Goal: Task Accomplishment & Management: Complete application form

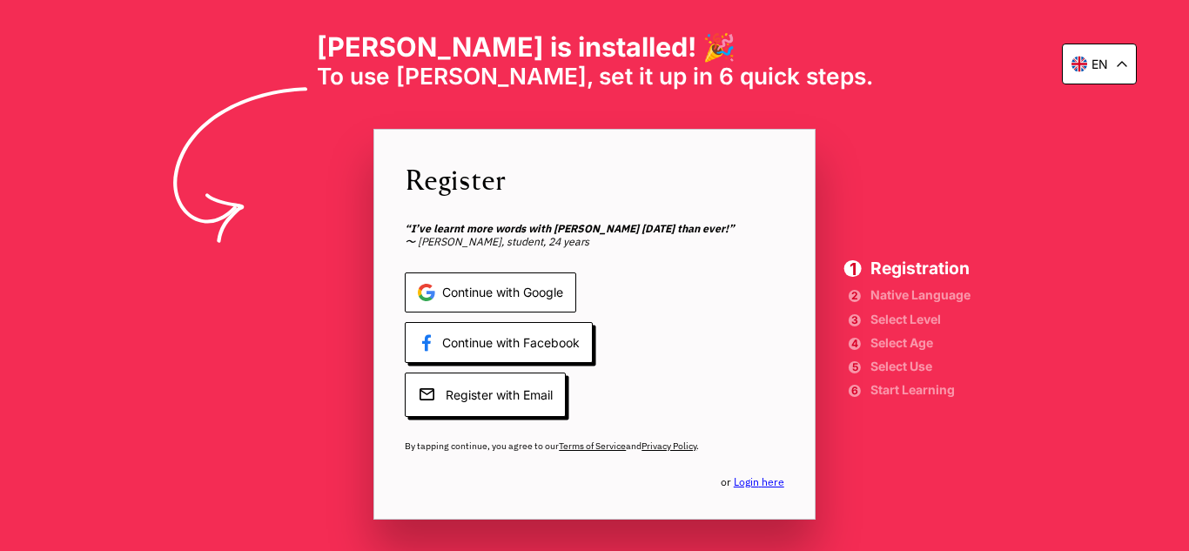
click at [542, 280] on span "Continue with Google" at bounding box center [490, 292] width 171 height 41
click at [519, 301] on span "Continue with Google" at bounding box center [490, 292] width 171 height 41
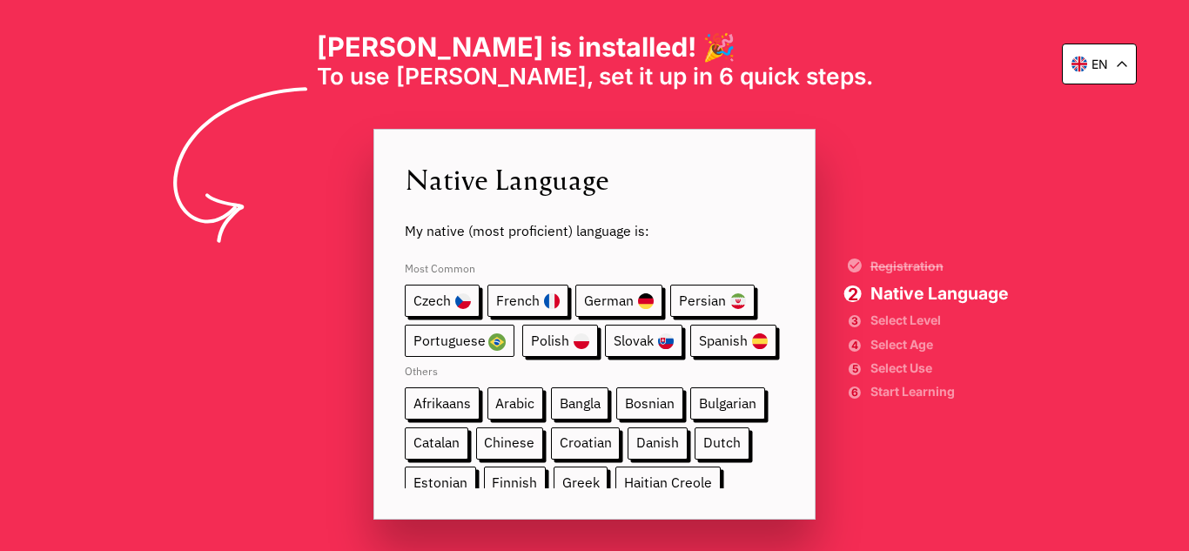
click at [487, 339] on span "Portuguese" at bounding box center [460, 341] width 110 height 32
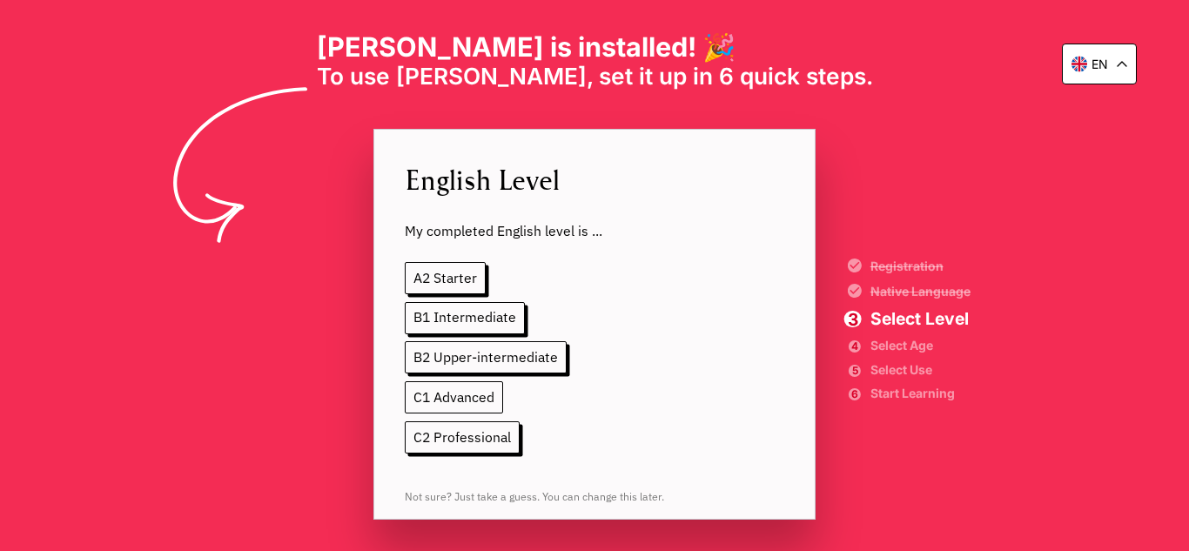
click at [477, 393] on span "C1 Advanced" at bounding box center [454, 397] width 98 height 32
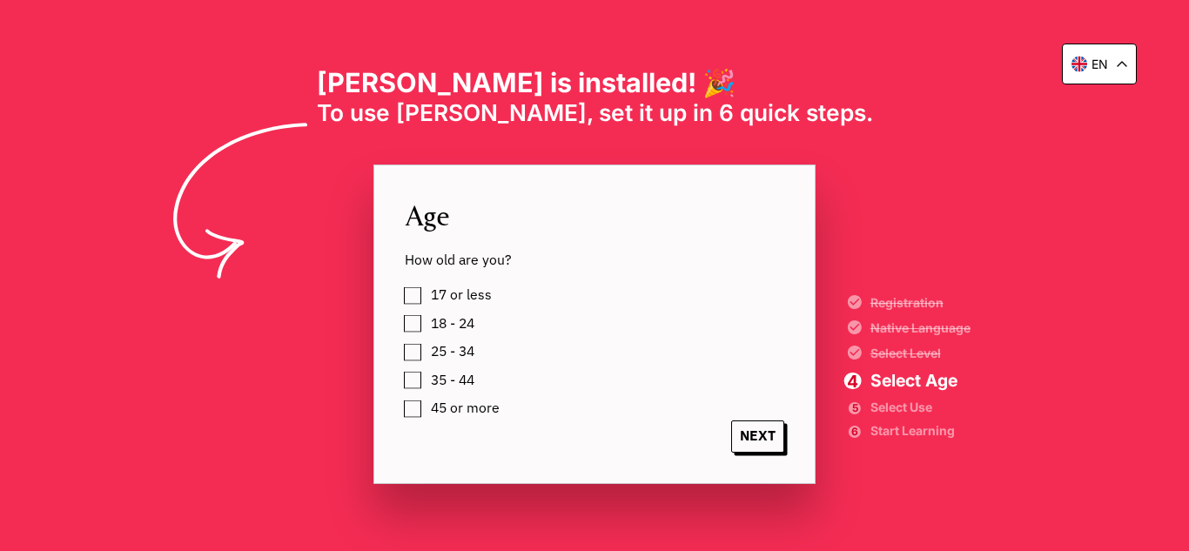
click at [459, 324] on span "18 - 24" at bounding box center [453, 324] width 44 height 16
click at [768, 433] on span "NEXT" at bounding box center [757, 436] width 53 height 32
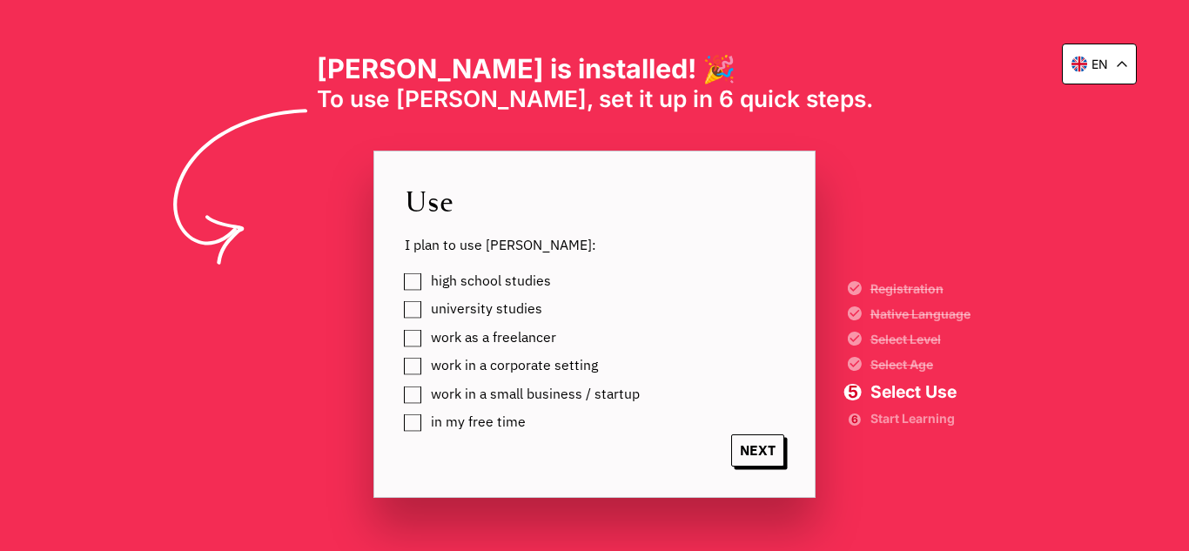
click at [425, 309] on label "university studies" at bounding box center [483, 309] width 117 height 24
click at [425, 340] on label "work as a freelancer" at bounding box center [490, 338] width 131 height 24
click at [425, 424] on label "in my free time" at bounding box center [475, 422] width 101 height 24
click at [748, 446] on span "NEXT" at bounding box center [757, 450] width 53 height 32
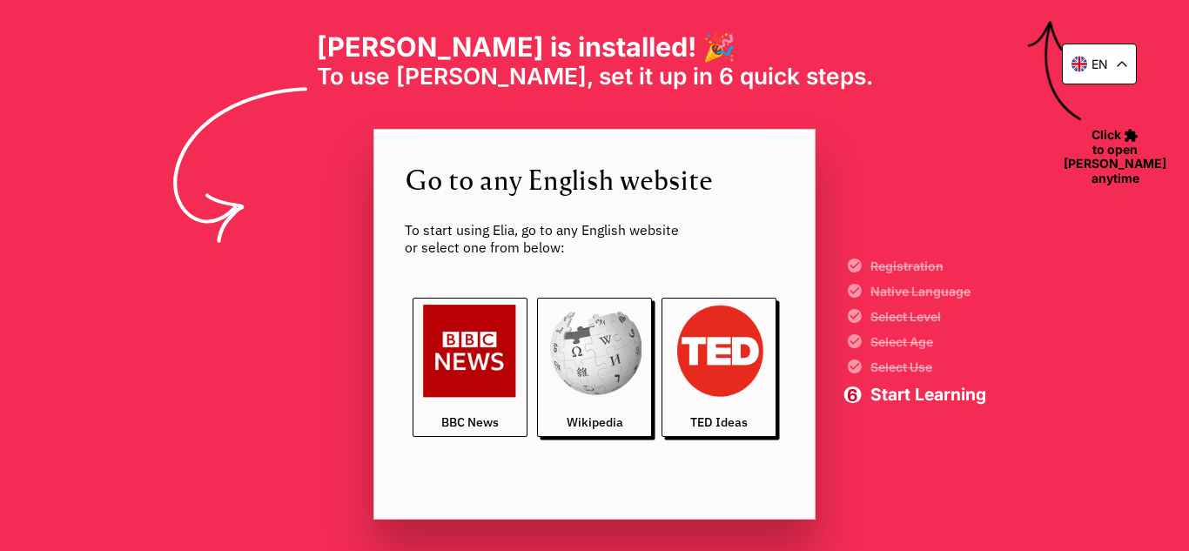
click at [496, 411] on link "BBC News" at bounding box center [470, 368] width 115 height 140
